Goal: Task Accomplishment & Management: Manage account settings

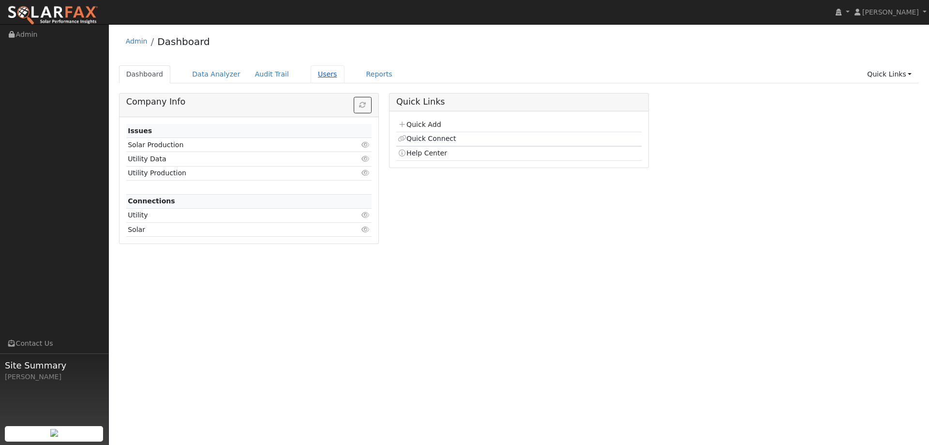
click at [311, 77] on link "Users" at bounding box center [328, 74] width 34 height 18
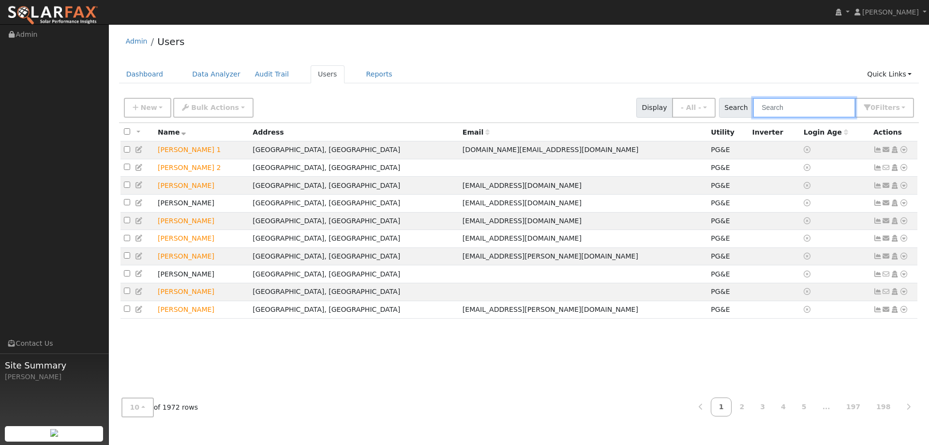
click at [832, 113] on input "text" at bounding box center [804, 108] width 103 height 20
click at [816, 106] on input "text" at bounding box center [804, 108] width 103 height 20
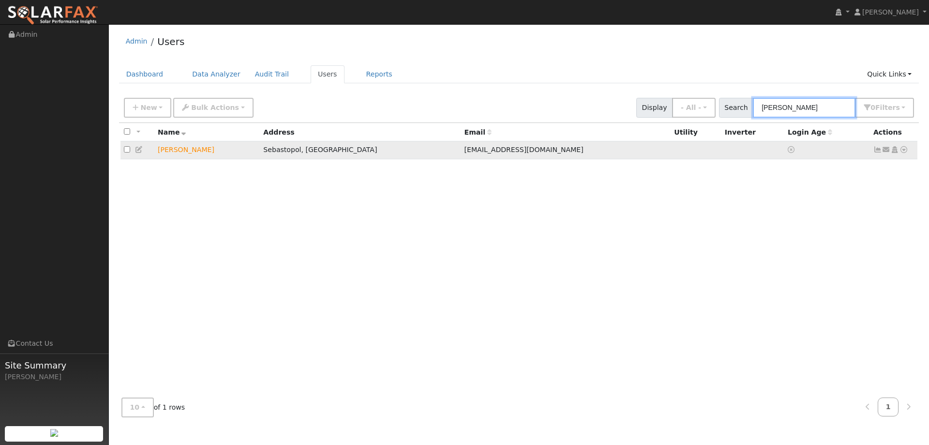
type input "Dan Lehrer"
click at [903, 151] on icon at bounding box center [903, 149] width 9 height 7
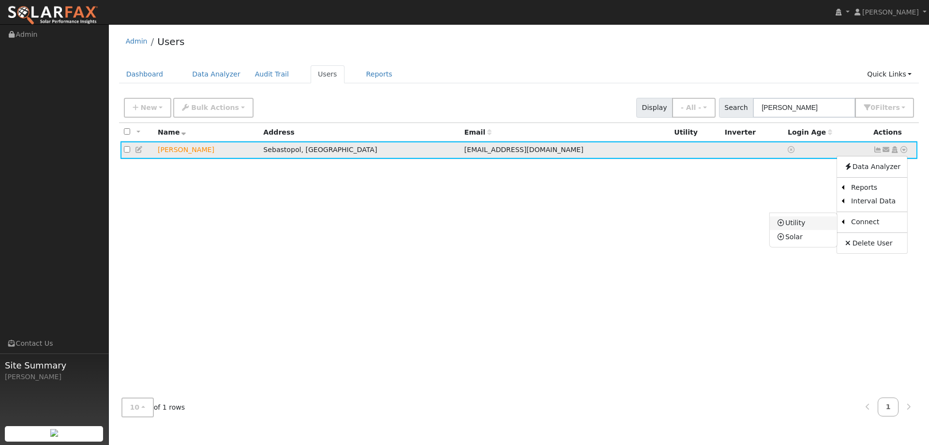
click at [830, 223] on link "Utility" at bounding box center [803, 223] width 67 height 14
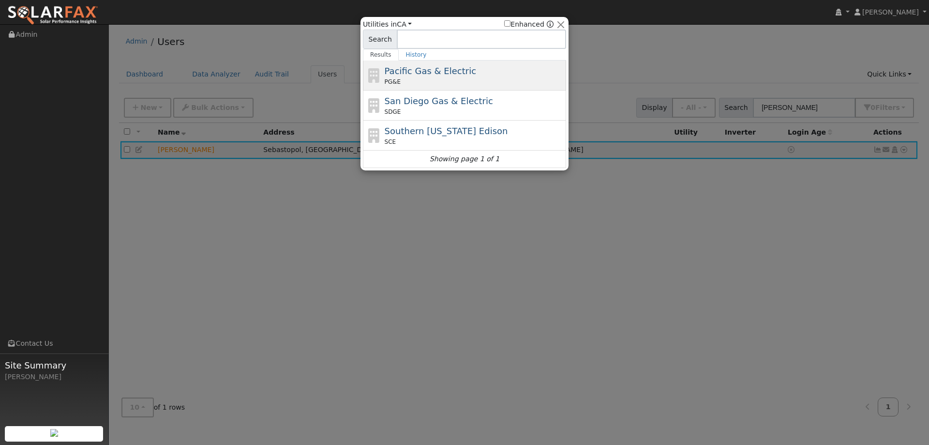
click at [467, 73] on div "Pacific Gas & Electric PG&E" at bounding box center [474, 75] width 179 height 22
click at [467, 73] on ul "Dashboard Data Analyzer Audit Trail Users Reports Quick Links Quick Add Quick C…" at bounding box center [519, 74] width 800 height 18
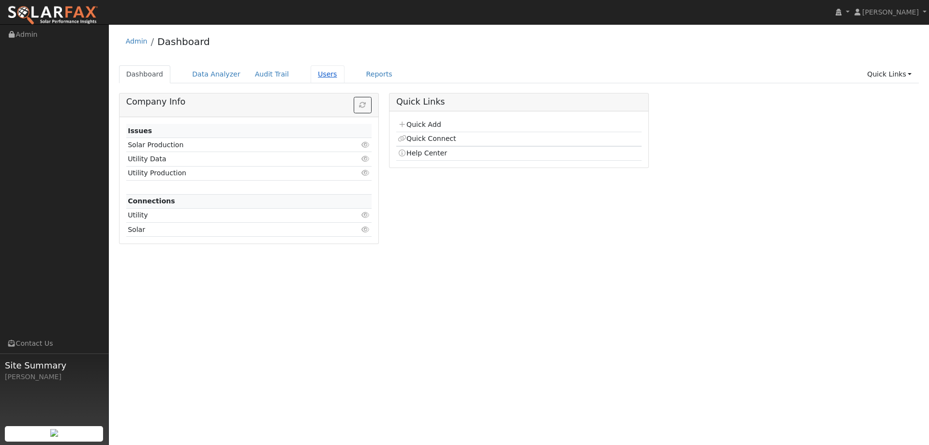
click at [323, 75] on link "Users" at bounding box center [328, 74] width 34 height 18
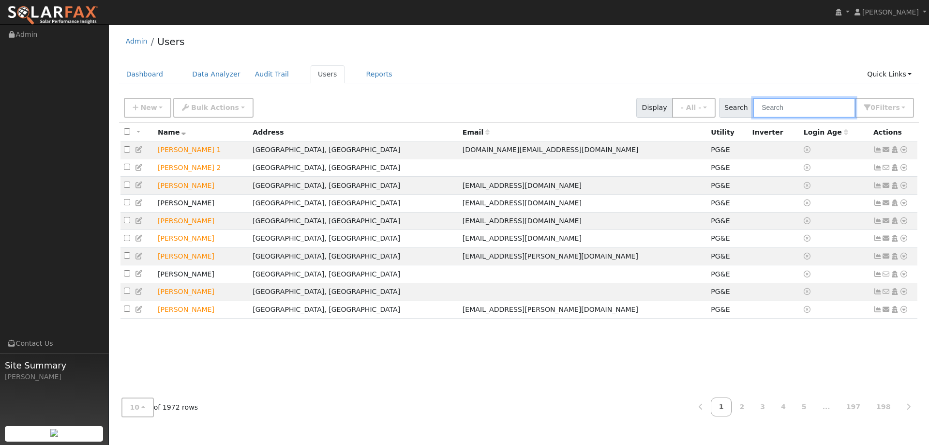
click at [785, 107] on input "text" at bounding box center [804, 108] width 103 height 20
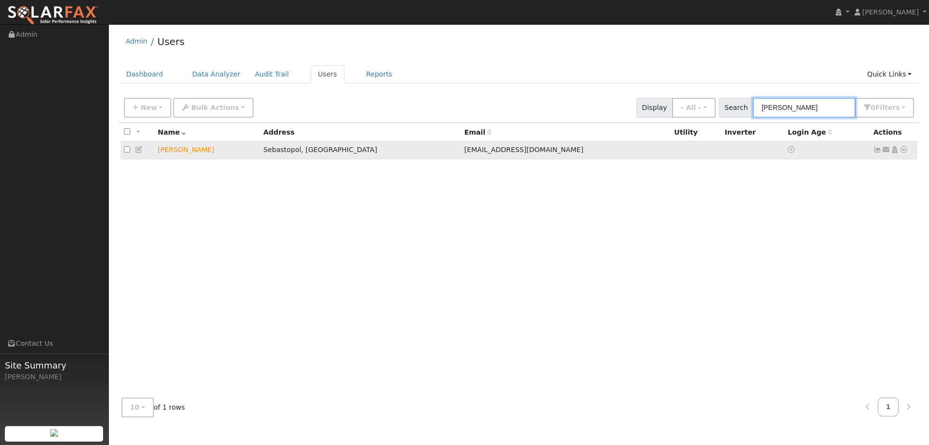
type input "Dan Leh"
click at [900, 147] on link at bounding box center [903, 150] width 9 height 10
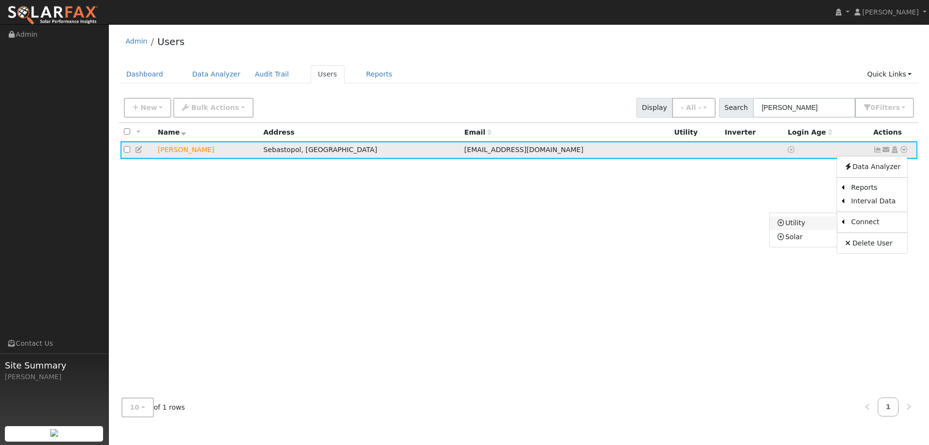
click at [815, 219] on link "Utility" at bounding box center [803, 223] width 67 height 14
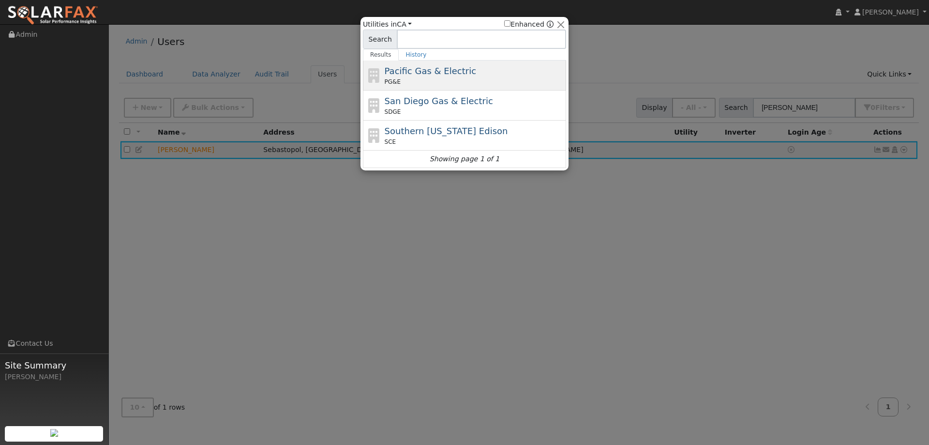
click at [426, 67] on span "Pacific Gas & Electric" at bounding box center [430, 71] width 91 height 10
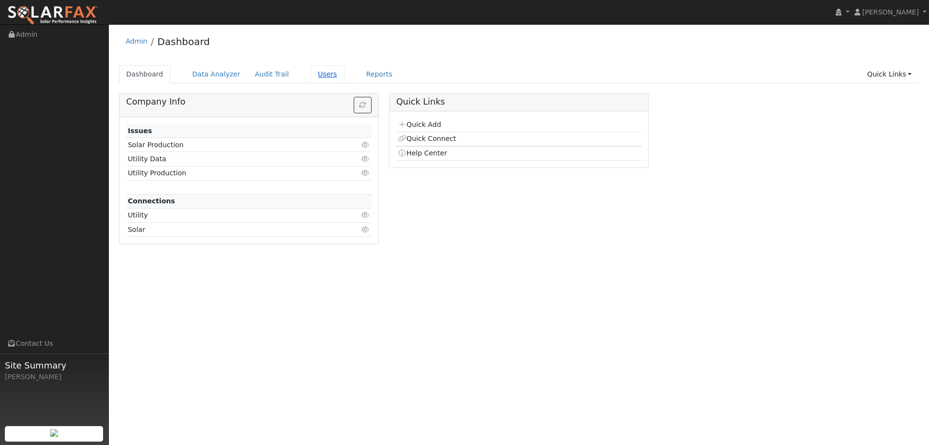
click at [311, 78] on link "Users" at bounding box center [328, 74] width 34 height 18
